Goal: Find contact information: Find contact information

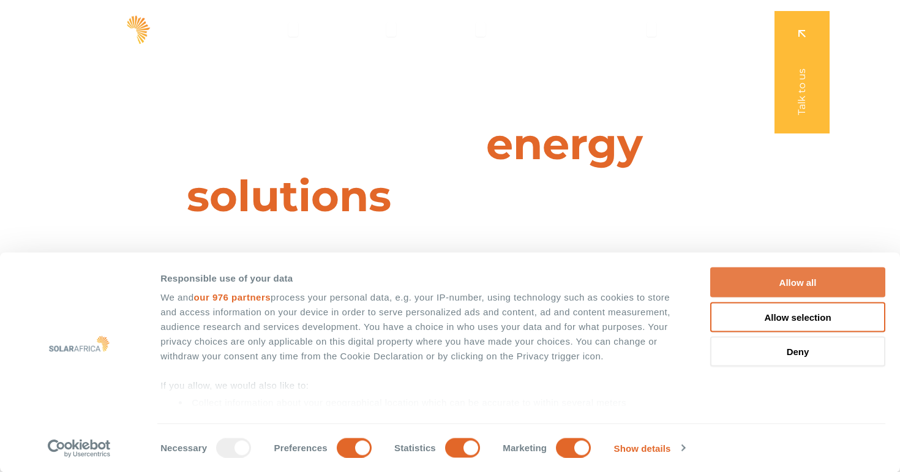
click at [767, 273] on button "Allow all" at bounding box center [798, 283] width 175 height 30
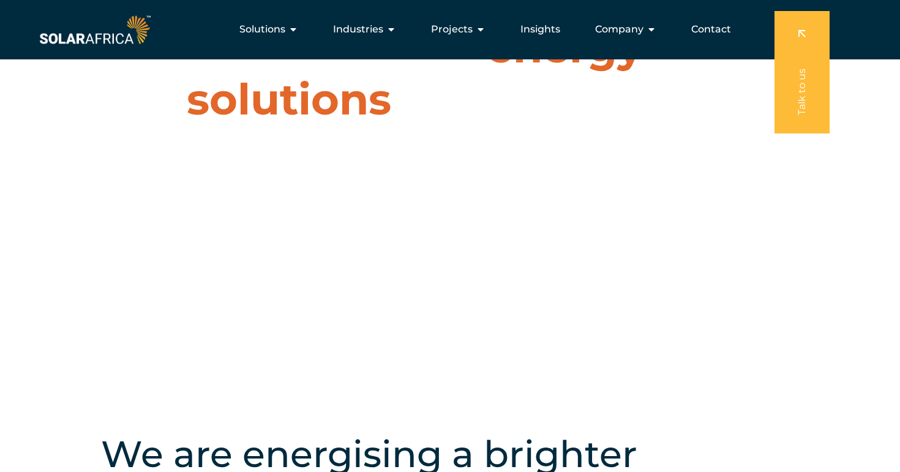
scroll to position [-32, 0]
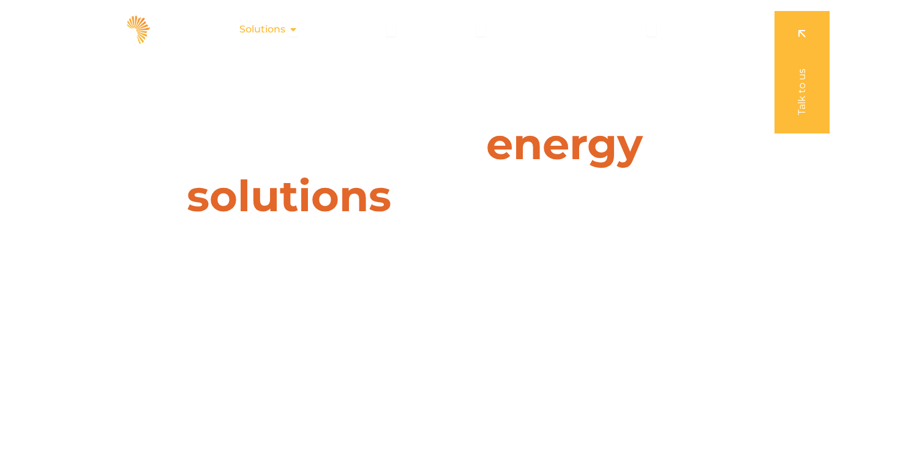
click at [284, 31] on span "Solutions" at bounding box center [263, 29] width 46 height 15
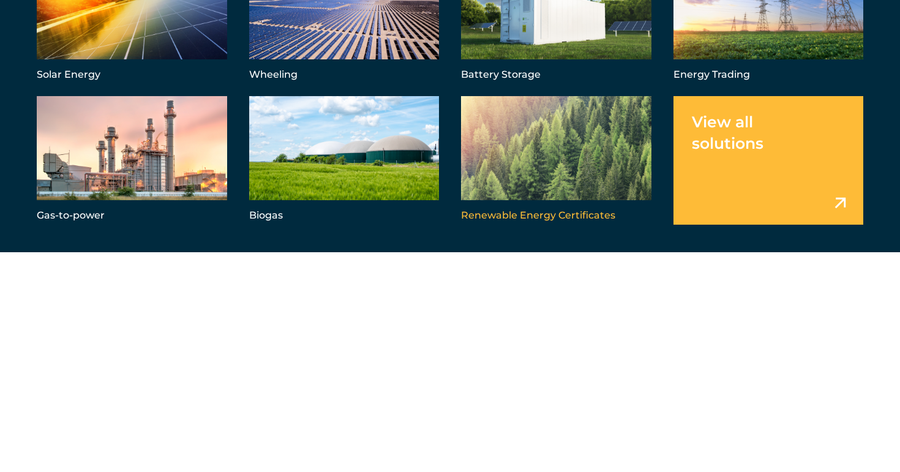
scroll to position [90, 0]
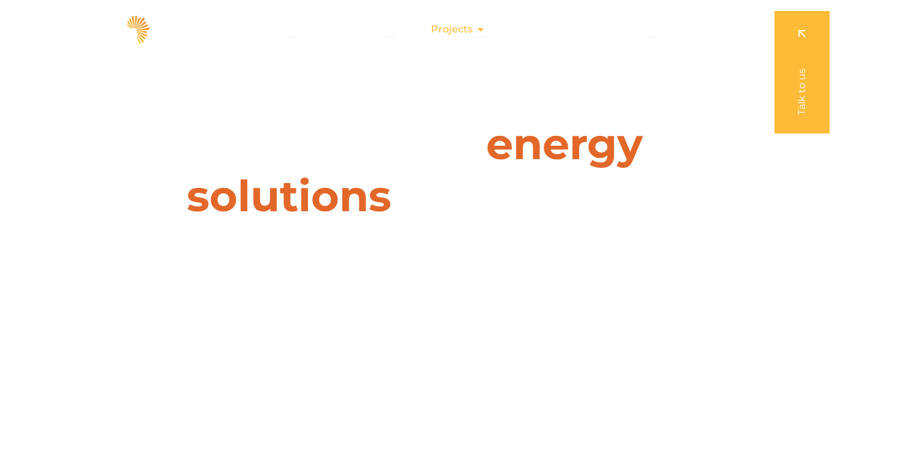
click at [466, 29] on span "Projects" at bounding box center [452, 29] width 42 height 15
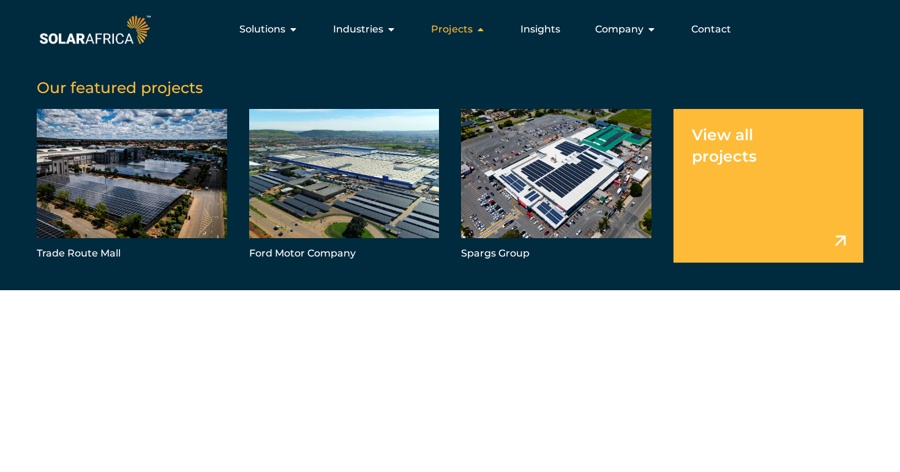
click at [480, 30] on icon "Menu" at bounding box center [481, 30] width 10 height 10
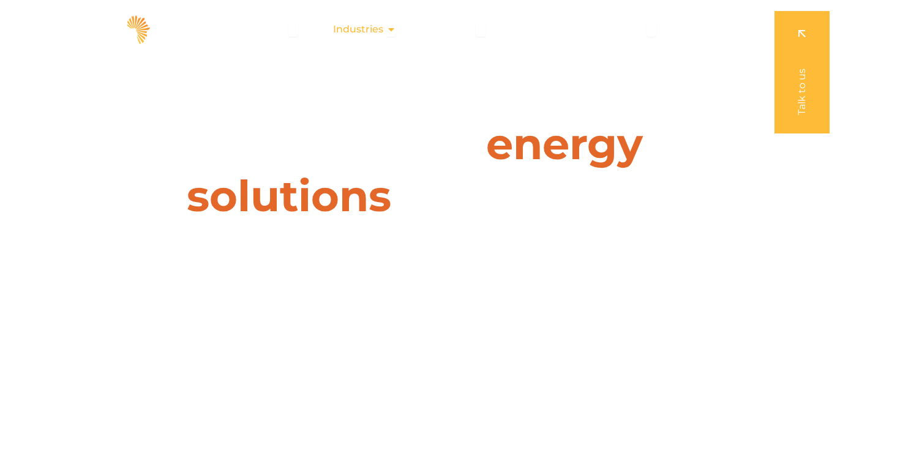
click at [388, 28] on div "Industries Close Industries Open Industries" at bounding box center [364, 29] width 83 height 25
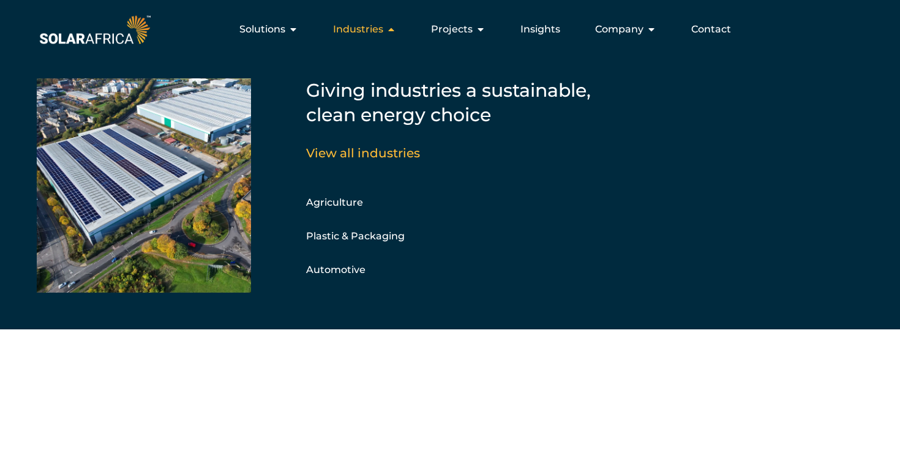
click at [388, 27] on div "Industries Close Industries Open Industries" at bounding box center [364, 29] width 83 height 25
